Goal: Check status: Check status

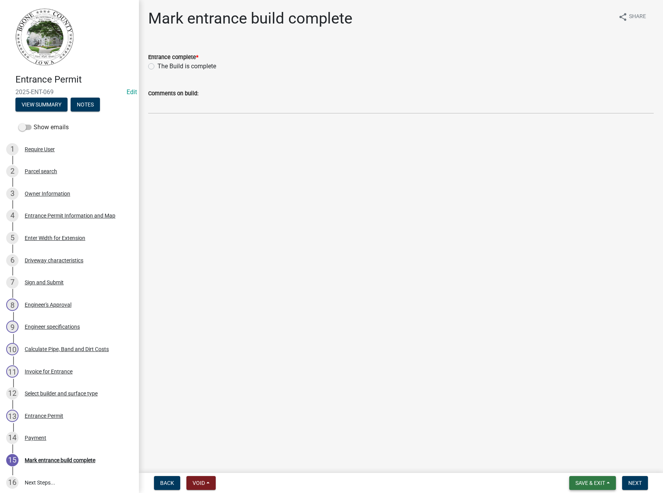
click at [598, 485] on span "Save & Exit" at bounding box center [590, 483] width 30 height 6
click at [586, 465] on button "Save & Exit" at bounding box center [585, 463] width 62 height 19
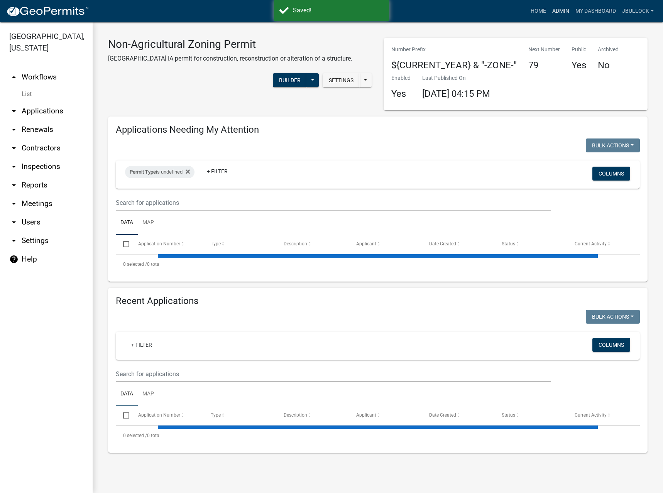
click at [564, 10] on link "Admin" at bounding box center [560, 11] width 23 height 15
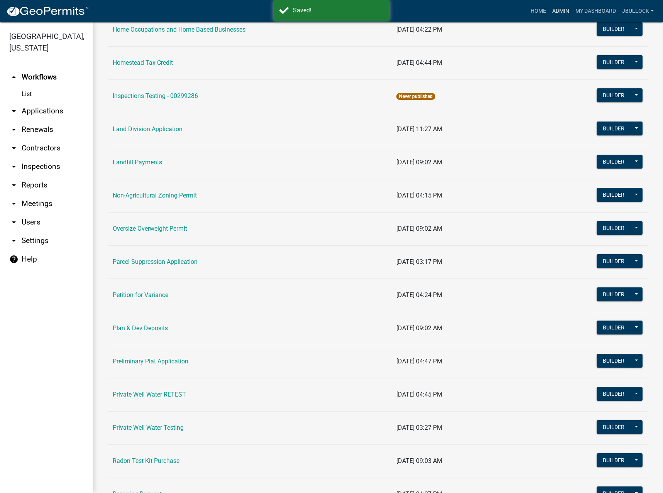
scroll to position [617, 0]
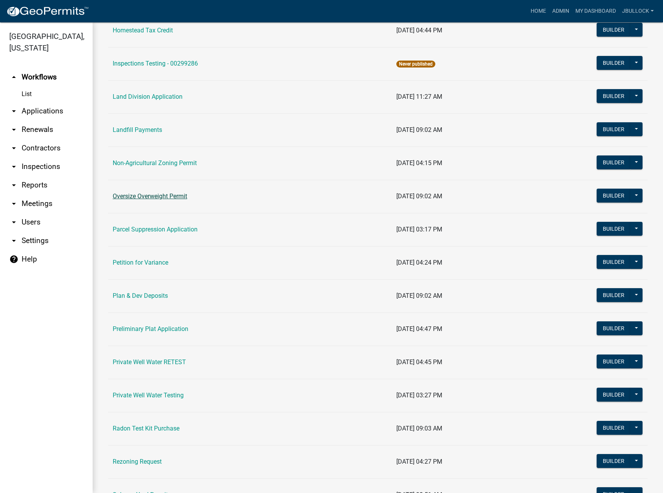
click at [142, 197] on link "Oversize Overweight Permit" at bounding box center [150, 195] width 74 height 7
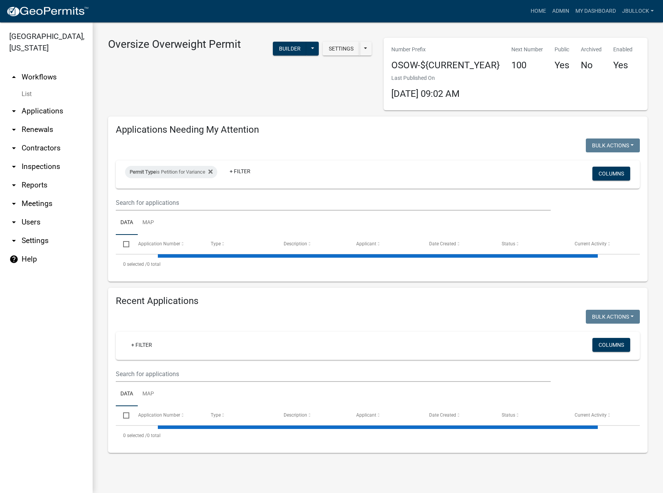
select select "3: 100"
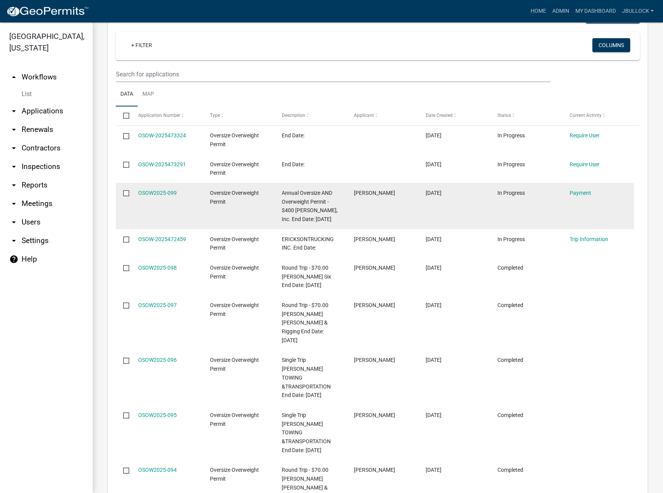
scroll to position [386, 0]
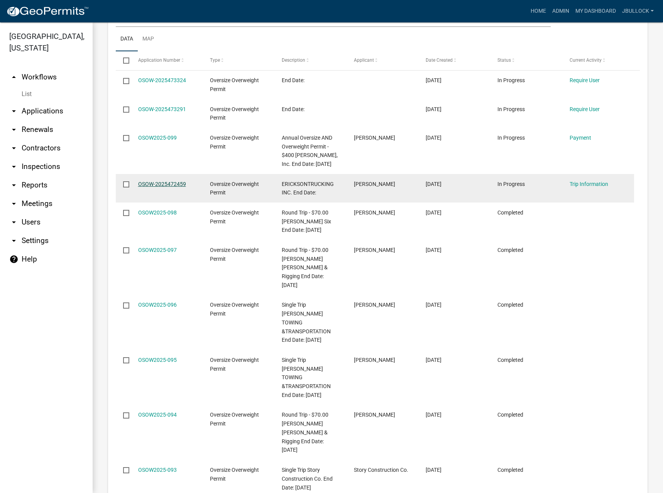
click at [161, 187] on link "OSOW-2025472459" at bounding box center [162, 184] width 48 height 6
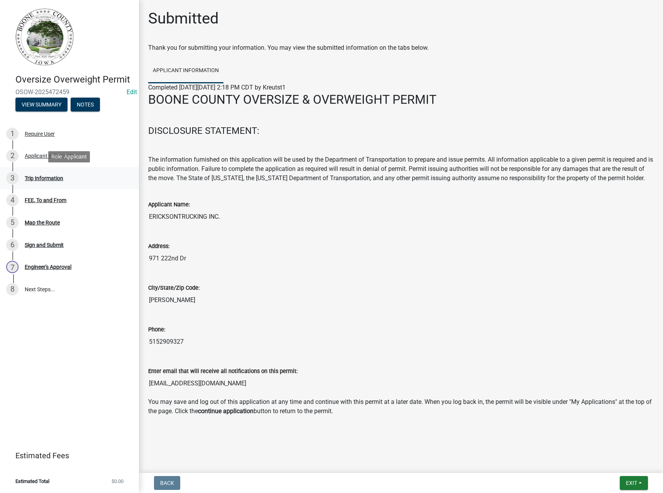
click at [57, 178] on div "Trip Information" at bounding box center [44, 177] width 39 height 5
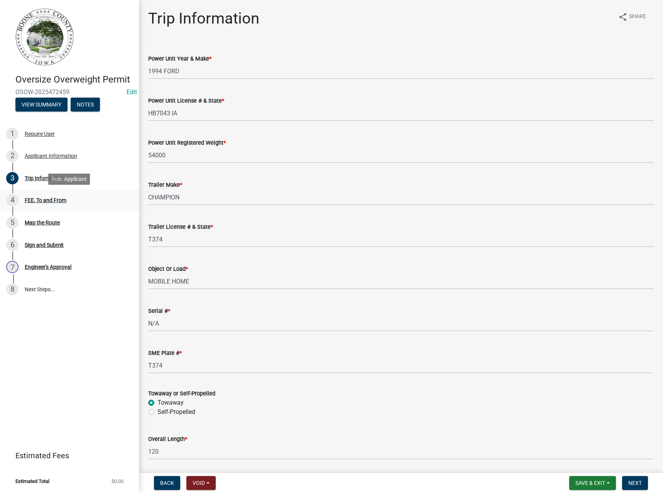
click at [50, 197] on div "FEE, To and From" at bounding box center [46, 199] width 42 height 5
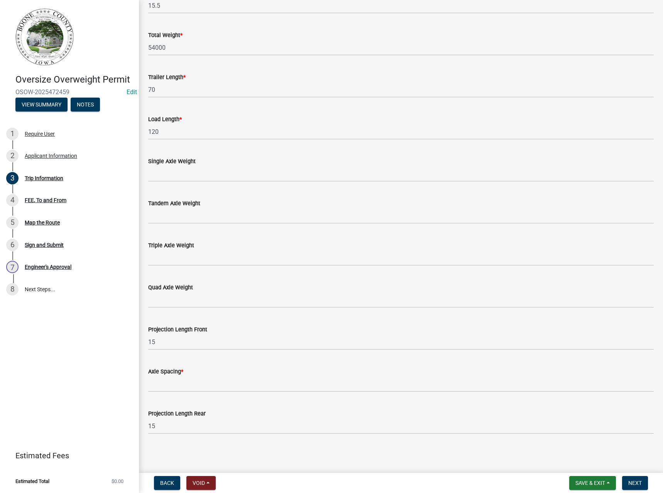
scroll to position [530, 0]
click at [54, 219] on div "5 Map the Route" at bounding box center [66, 222] width 120 height 12
click at [52, 200] on div "FEE, To and From" at bounding box center [46, 199] width 42 height 5
click at [48, 201] on div "FEE, To and From" at bounding box center [46, 199] width 42 height 5
click at [47, 223] on div "Map the Route" at bounding box center [42, 222] width 35 height 5
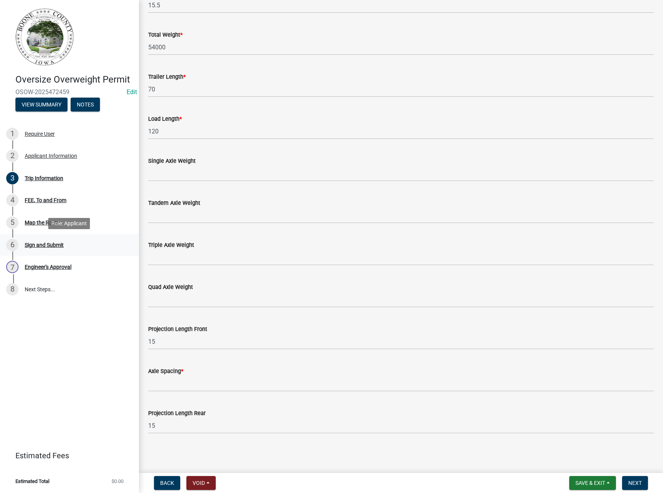
click at [45, 245] on div "Sign and Submit" at bounding box center [44, 244] width 39 height 5
click at [45, 202] on div "FEE, To and From" at bounding box center [46, 199] width 42 height 5
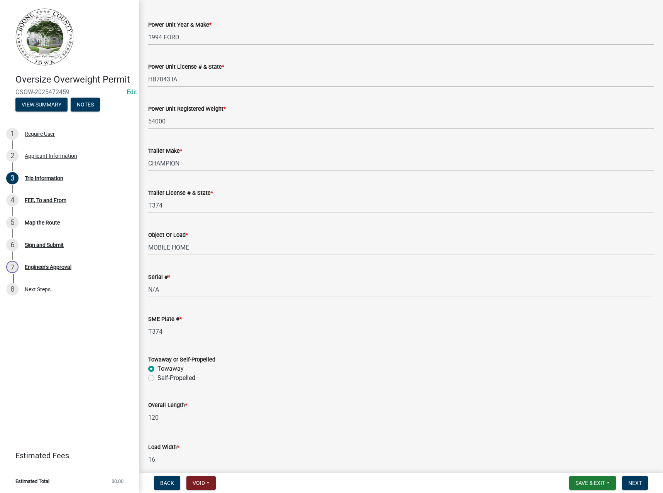
scroll to position [0, 0]
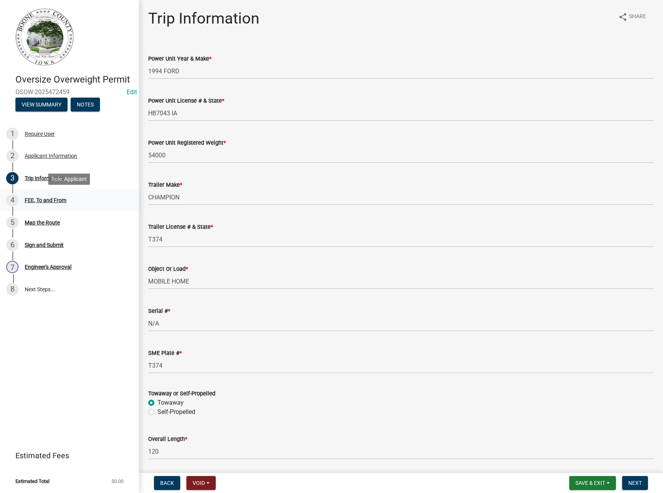
click at [44, 202] on div "FEE, To and From" at bounding box center [46, 199] width 42 height 5
click at [8, 197] on div "4" at bounding box center [12, 200] width 12 height 12
click at [14, 200] on div "4" at bounding box center [12, 200] width 12 height 12
click at [37, 103] on button "View Summary" at bounding box center [41, 105] width 52 height 14
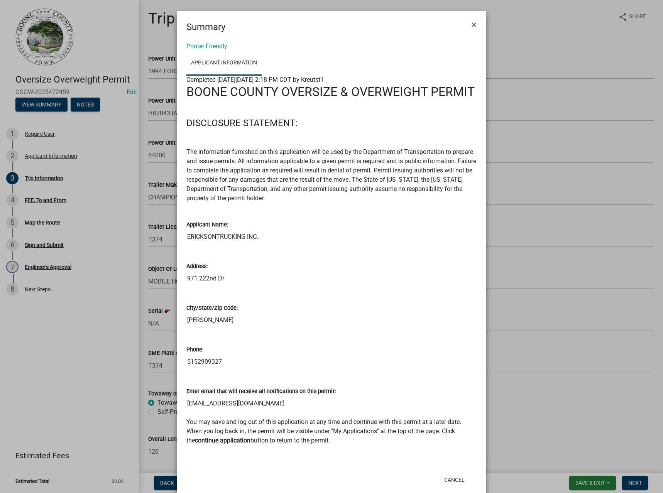
scroll to position [16, 0]
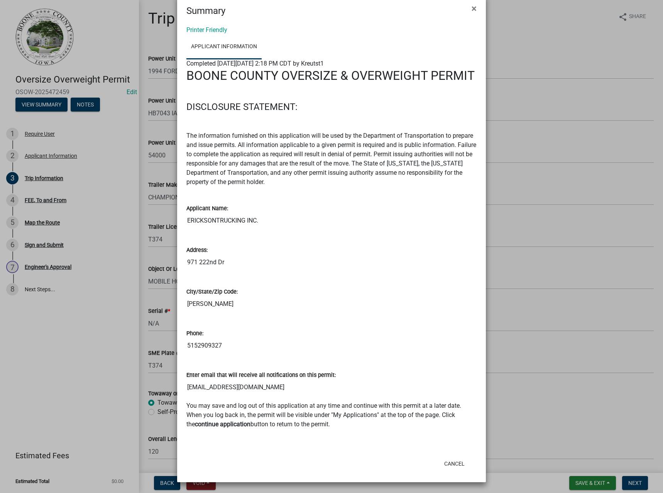
click at [233, 47] on link "Applicant Information" at bounding box center [223, 47] width 75 height 25
click at [472, 8] on span "×" at bounding box center [473, 8] width 5 height 11
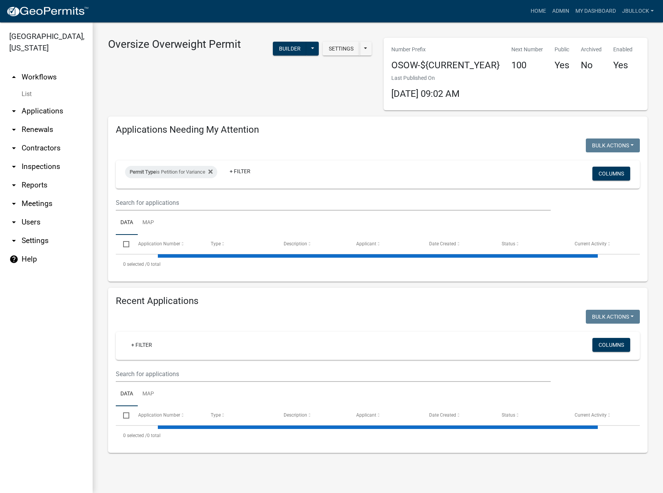
select select "3: 100"
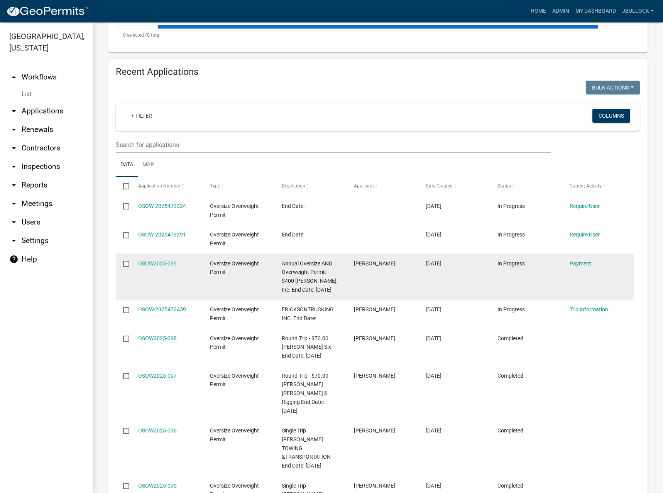
scroll to position [231, 0]
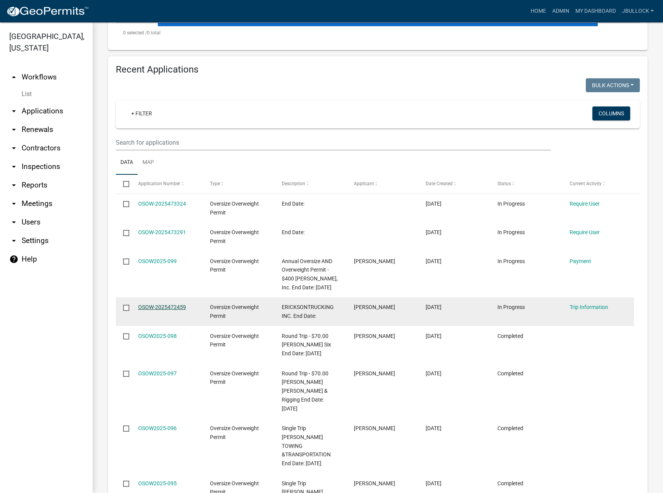
click at [163, 306] on link "OSOW-2025472459" at bounding box center [162, 307] width 48 height 6
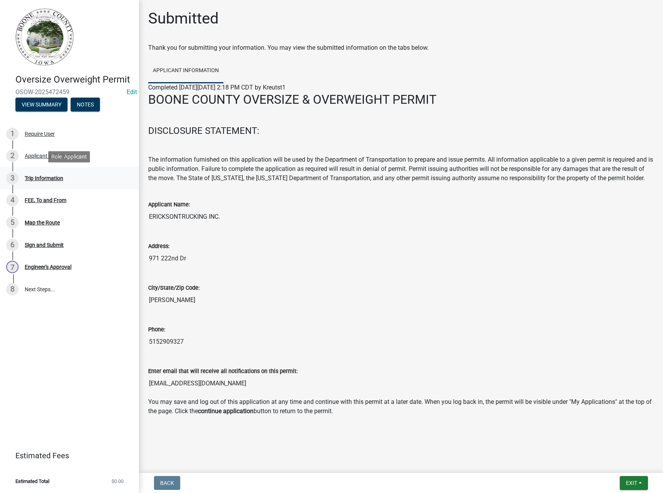
click at [60, 176] on div "Trip Information" at bounding box center [44, 177] width 39 height 5
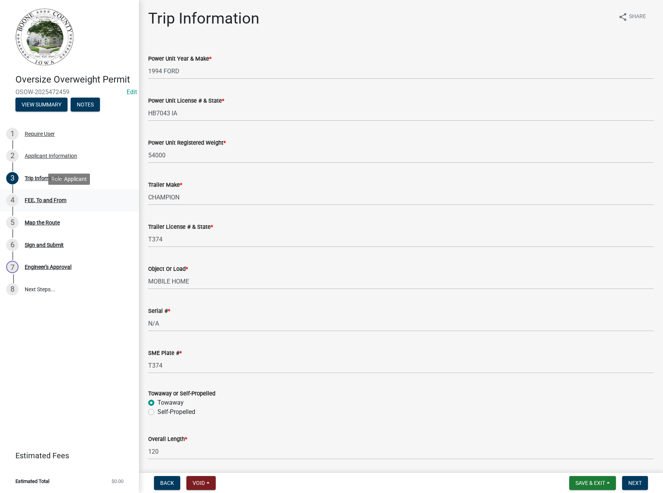
click at [44, 202] on div "FEE, To and From" at bounding box center [46, 199] width 42 height 5
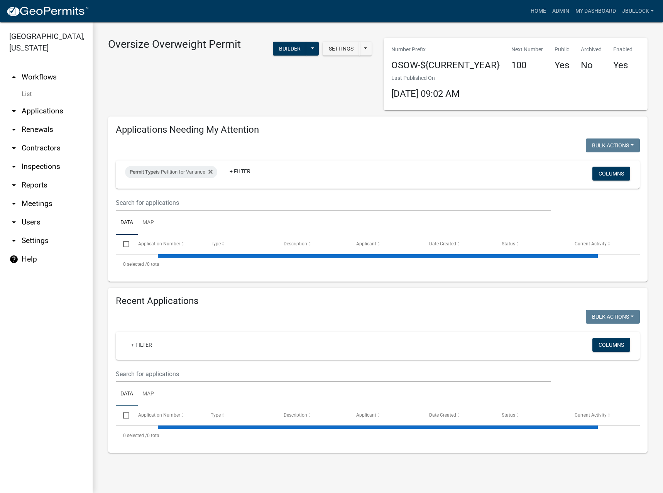
select select "3: 100"
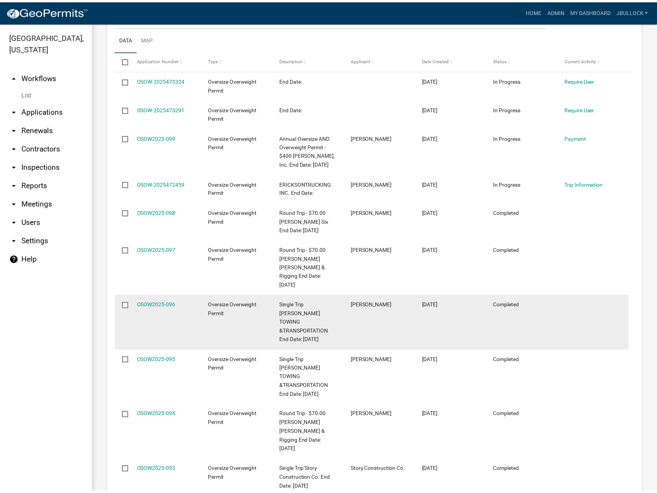
scroll to position [425, 0]
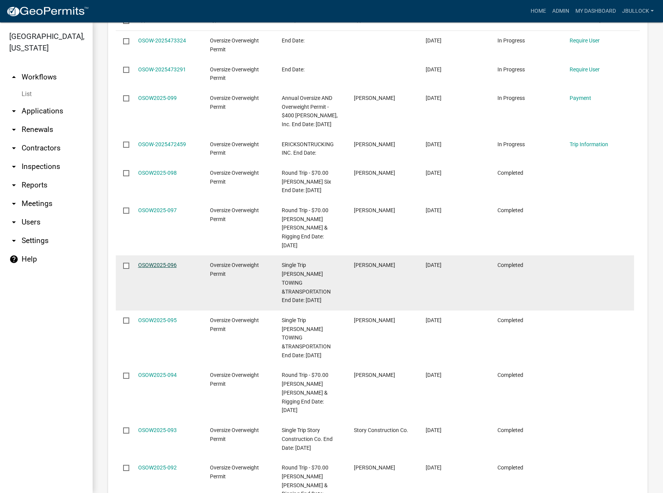
click at [155, 264] on link "OSOW2025-096" at bounding box center [157, 265] width 39 height 6
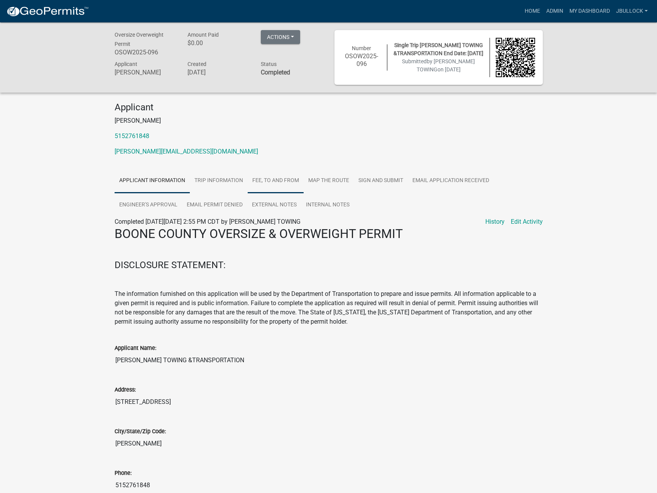
click at [269, 185] on link "FEE, To and From" at bounding box center [276, 181] width 56 height 25
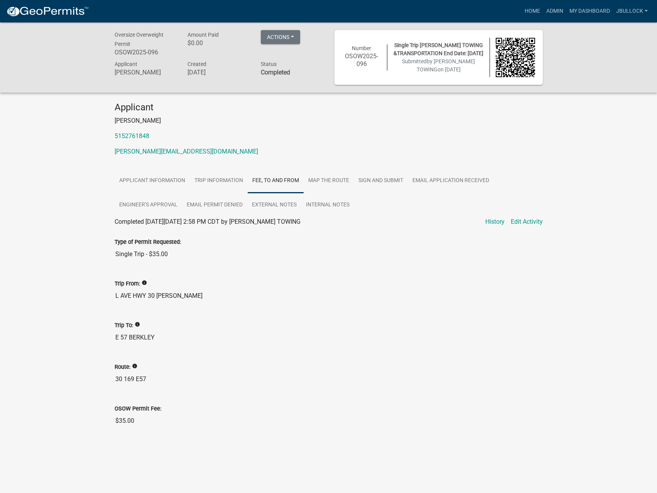
scroll to position [22, 0]
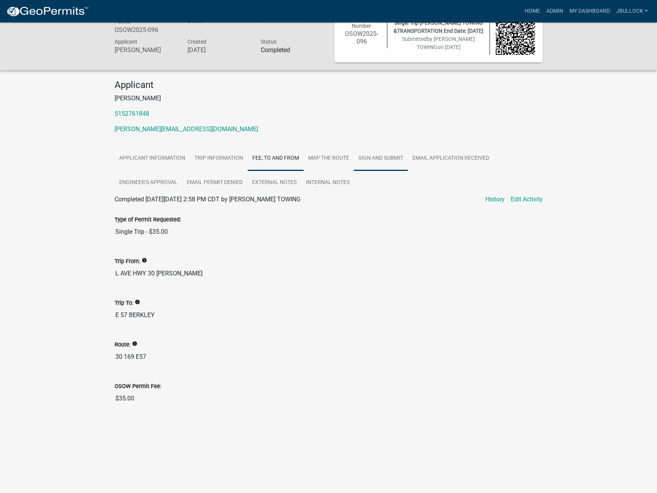
click at [380, 158] on link "Sign and Submit" at bounding box center [381, 158] width 54 height 25
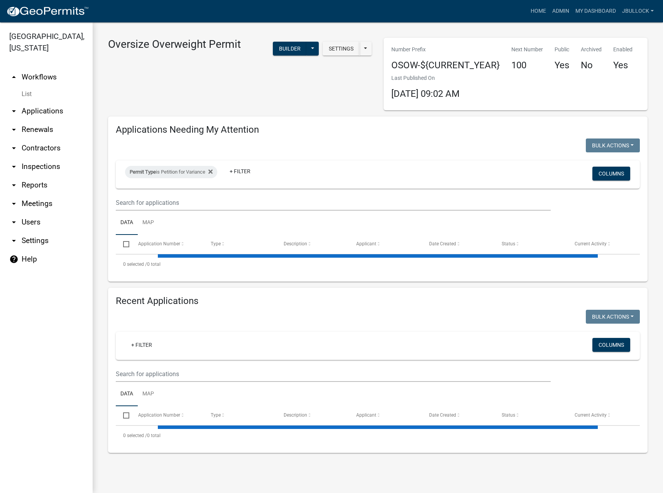
select select "3: 100"
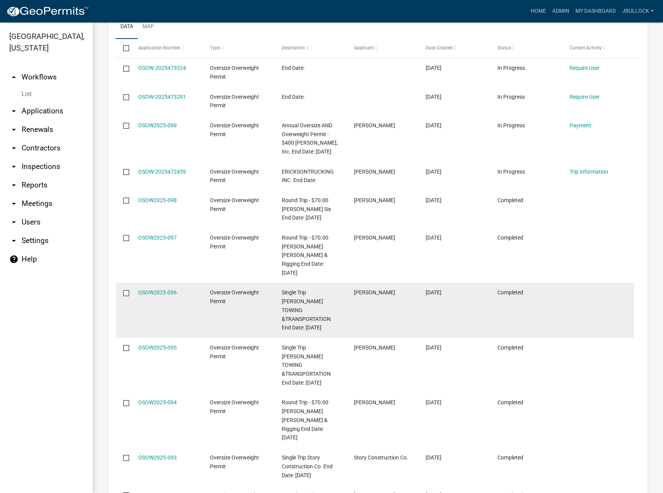
scroll to position [386, 0]
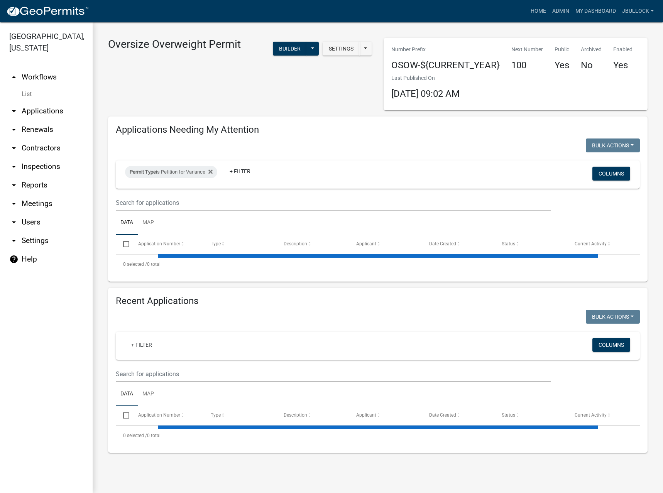
select select "3: 100"
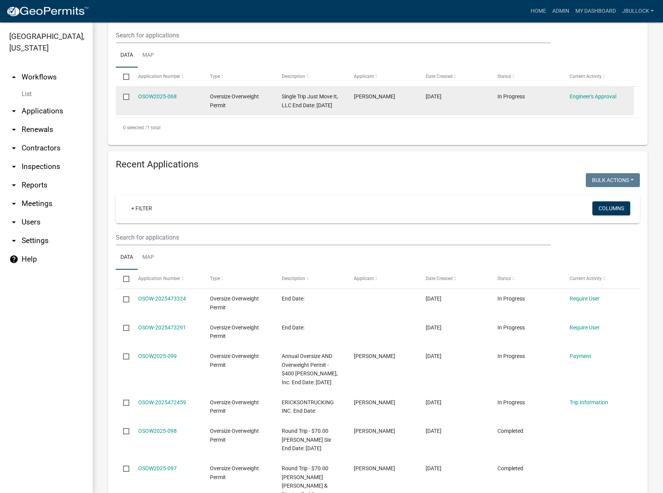
scroll to position [193, 0]
